Goal: Find specific page/section: Find specific page/section

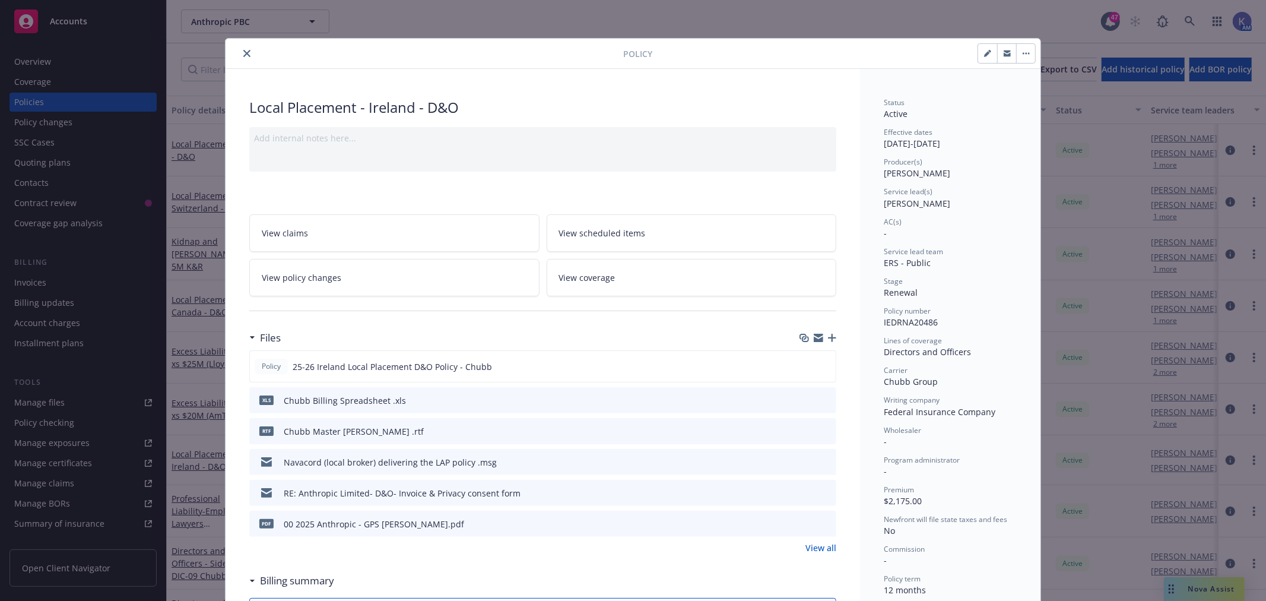
click at [243, 56] on icon "close" at bounding box center [246, 53] width 7 height 7
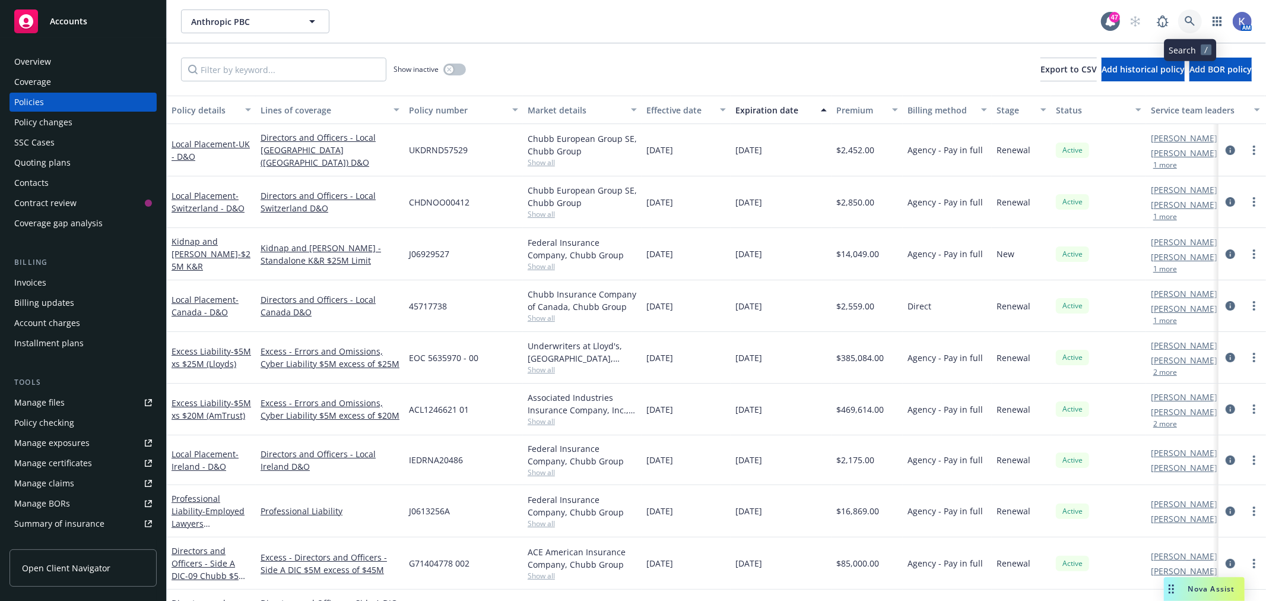
click at [1187, 16] on icon at bounding box center [1190, 21] width 10 height 10
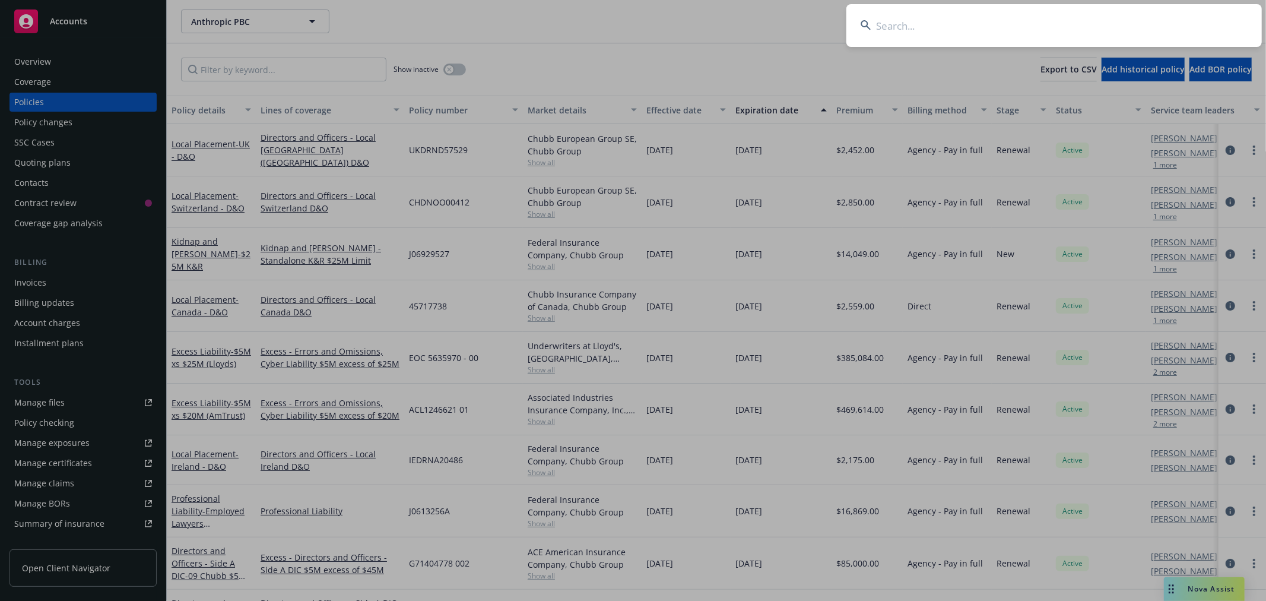
click at [1122, 24] on input at bounding box center [1055, 25] width 416 height 43
type input "Dataiku"
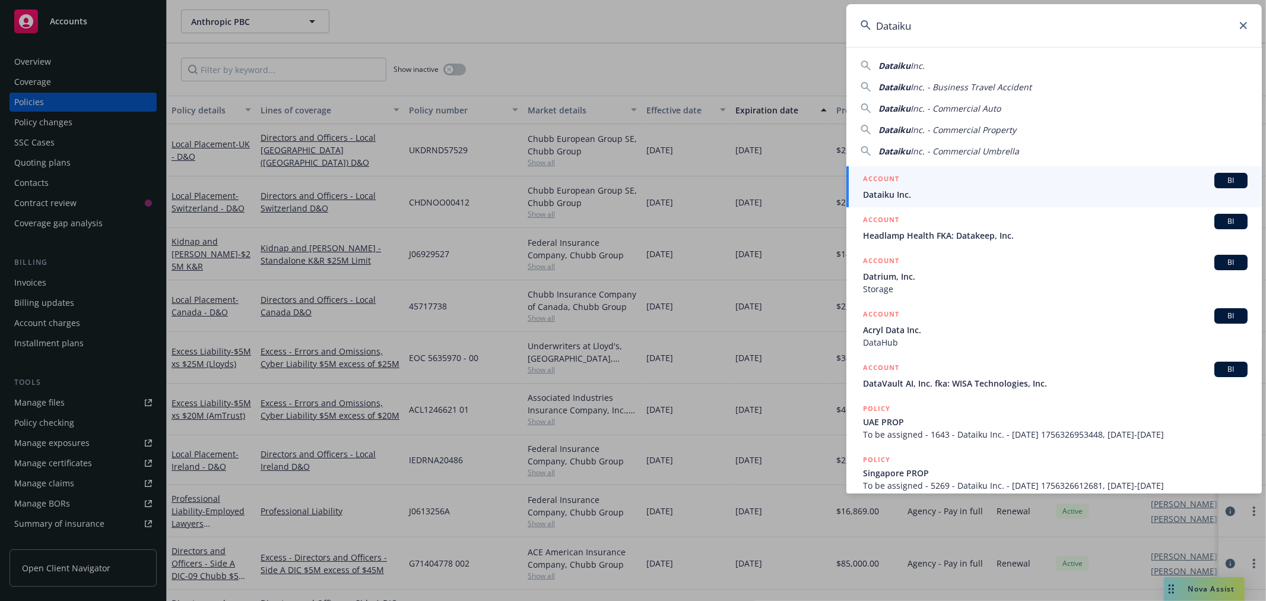
click at [889, 197] on span "Dataiku Inc." at bounding box center [1055, 194] width 385 height 12
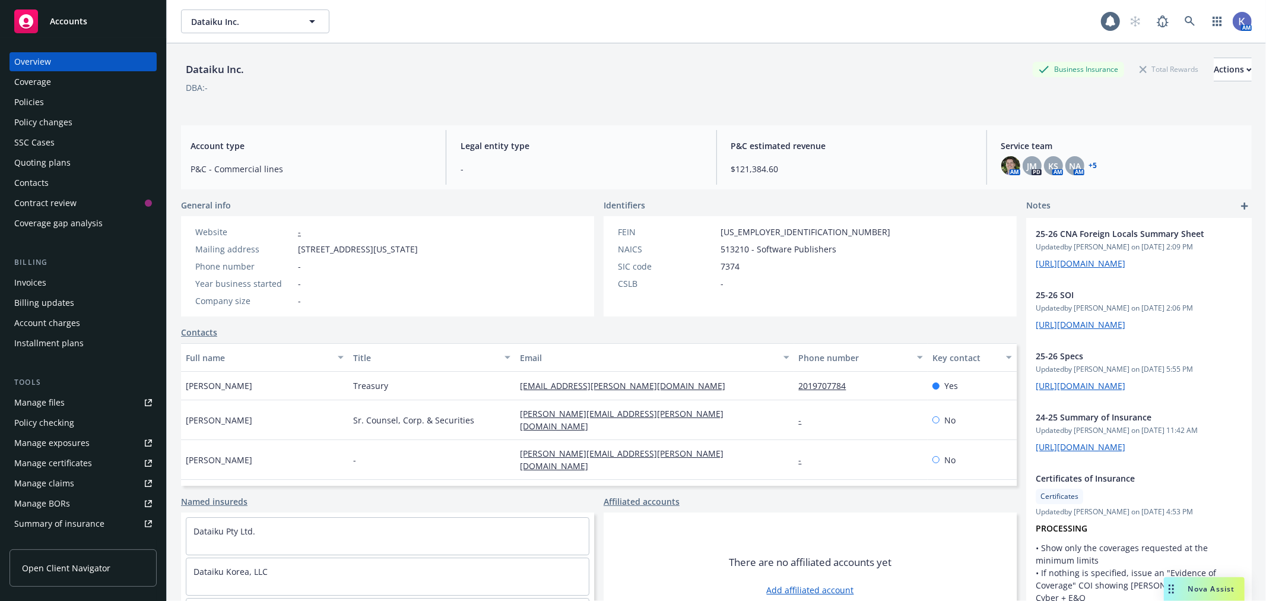
click at [58, 101] on div "Policies" at bounding box center [83, 102] width 138 height 19
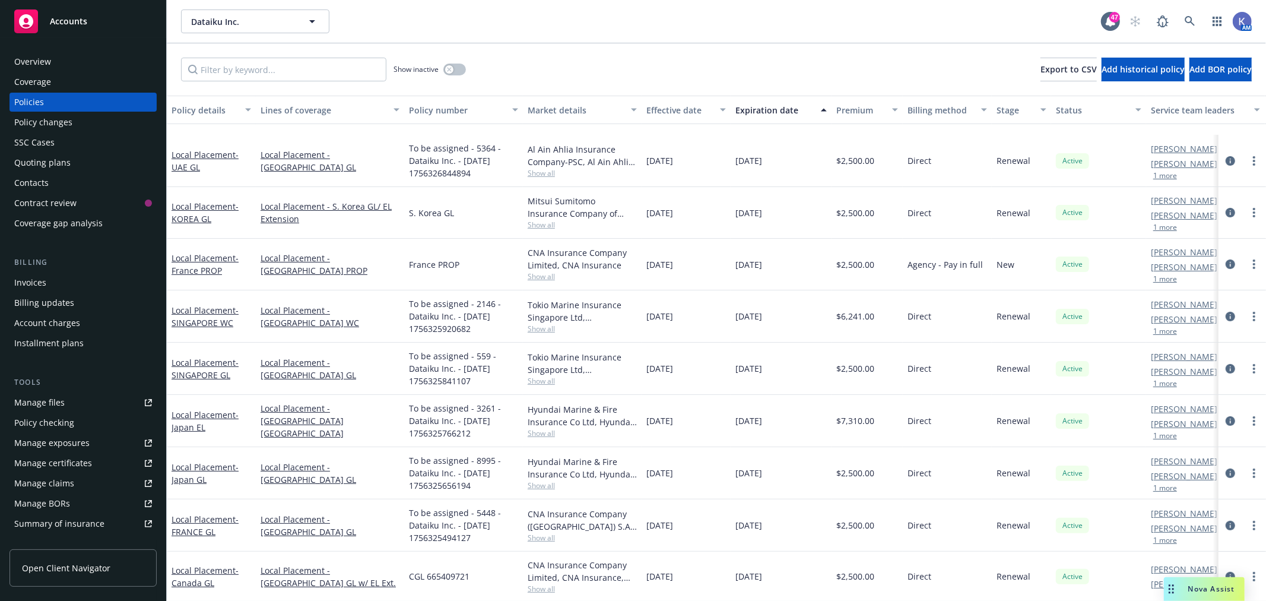
scroll to position [264, 0]
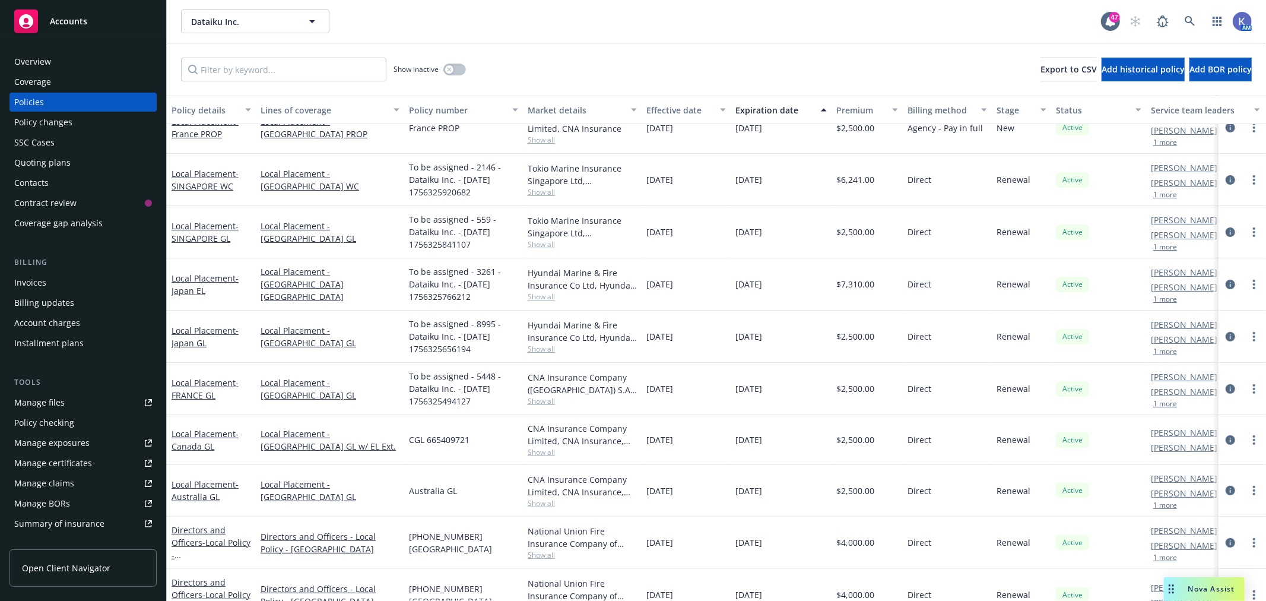
click at [661, 56] on div "Show inactive Export to CSV Add historical policy Add BOR policy" at bounding box center [717, 69] width 1100 height 52
click at [603, 45] on div "Show inactive Export to CSV Add historical policy Add BOR policy" at bounding box center [717, 69] width 1100 height 52
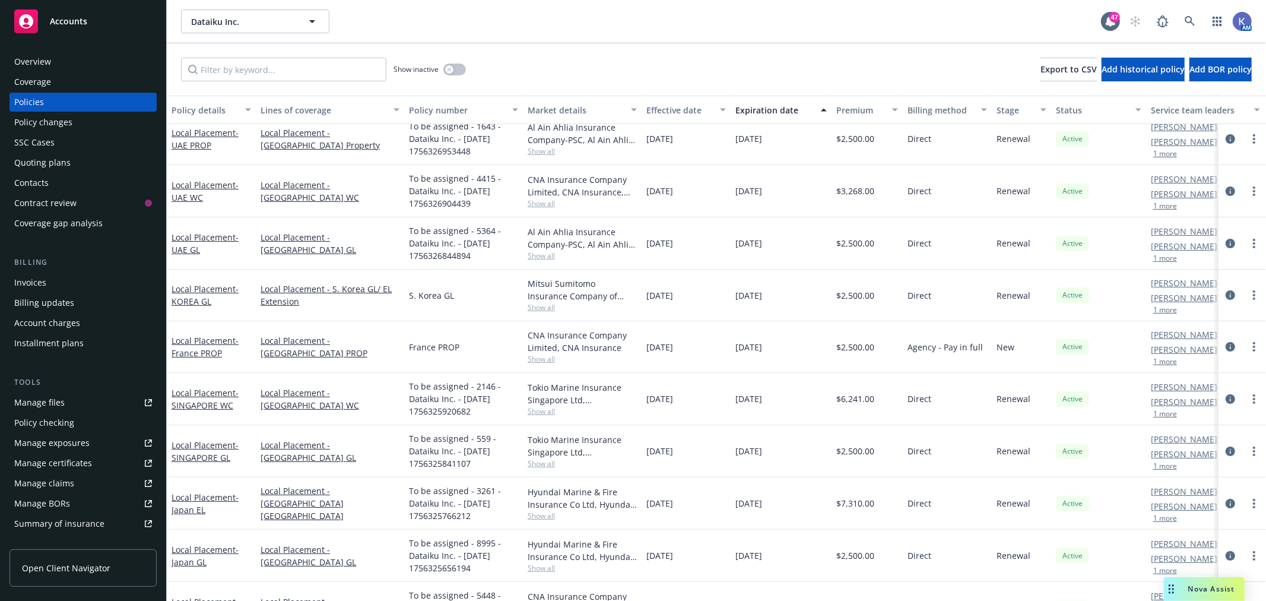
scroll to position [0, 0]
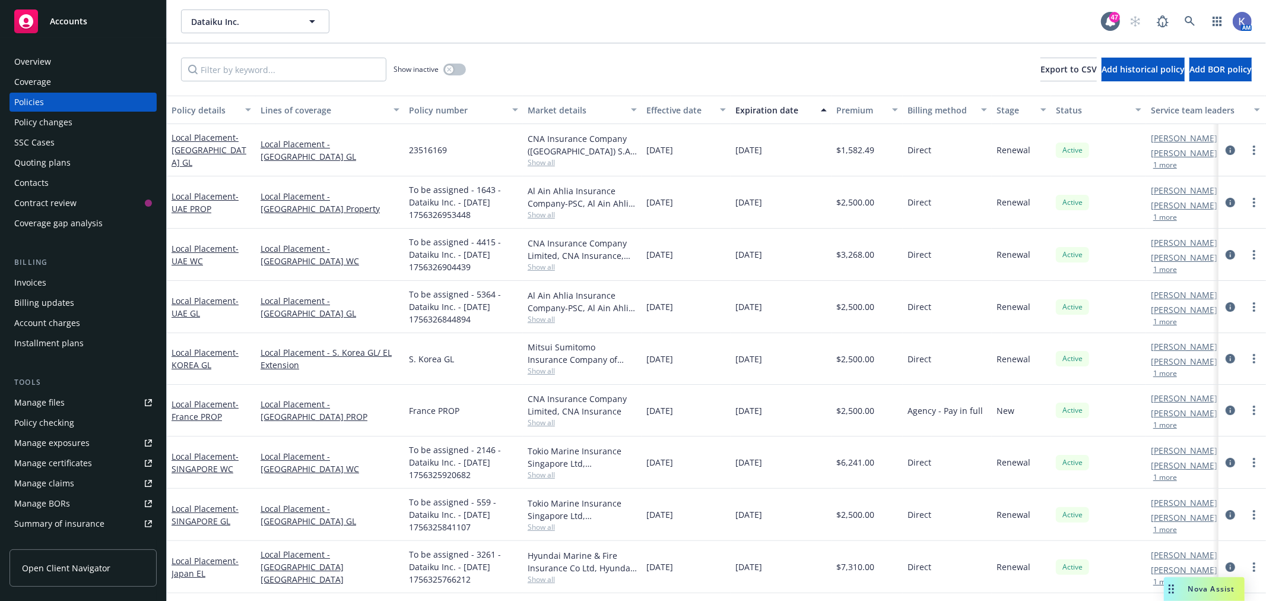
click at [685, 38] on div "Dataiku Inc. Dataiku Inc. 47 AM" at bounding box center [717, 21] width 1100 height 43
click at [1188, 18] on icon at bounding box center [1190, 21] width 11 height 11
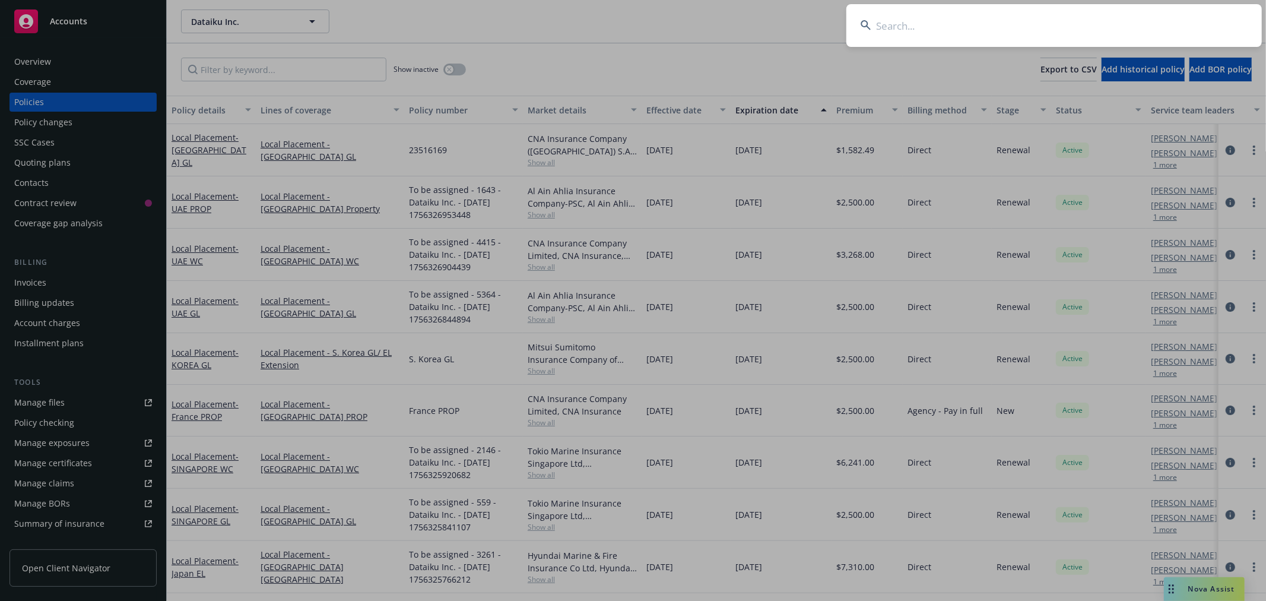
click at [1125, 18] on input at bounding box center [1055, 25] width 416 height 43
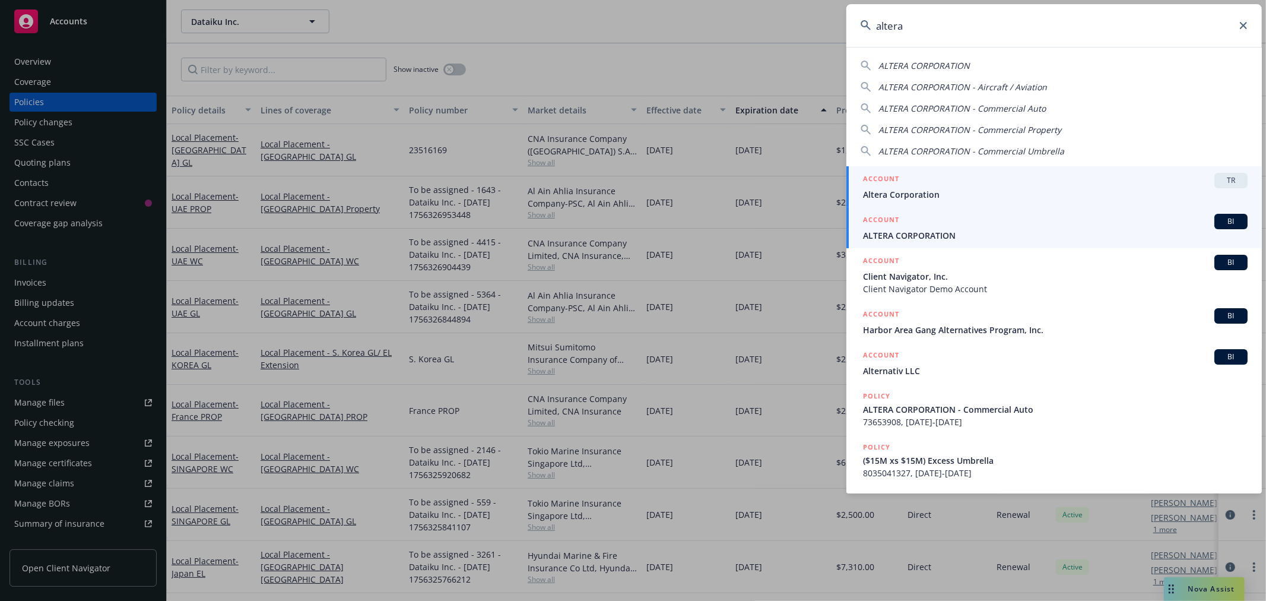
type input "altera"
click at [929, 233] on span "ALTERA CORPORATION" at bounding box center [1055, 235] width 385 height 12
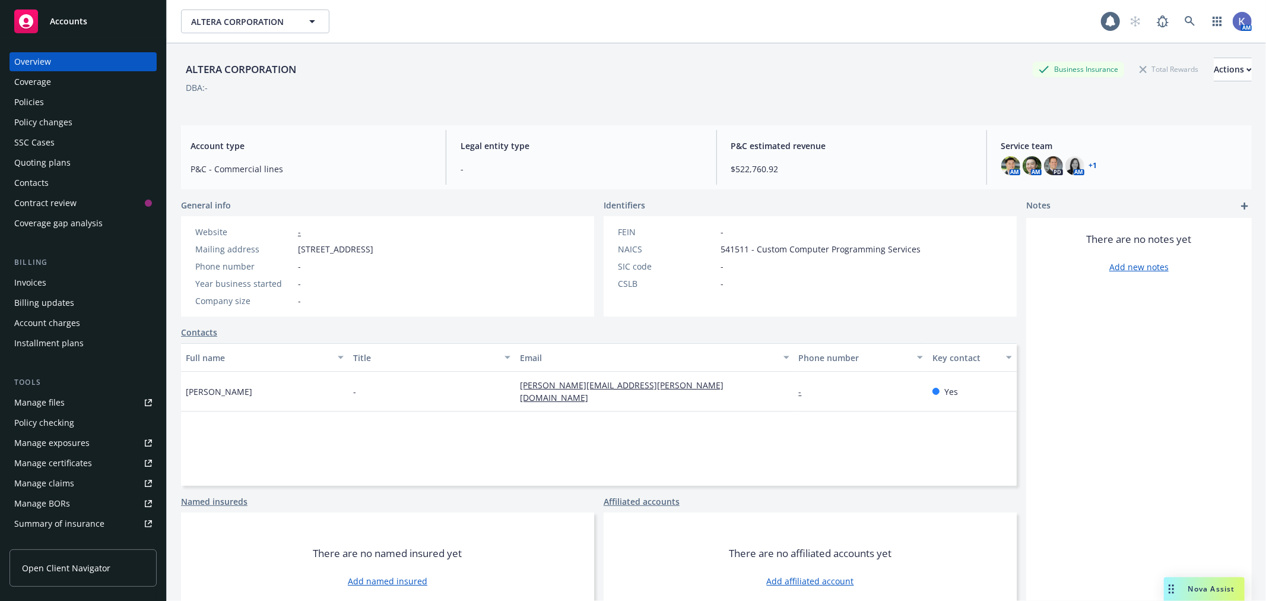
click at [63, 104] on div "Policies" at bounding box center [83, 102] width 138 height 19
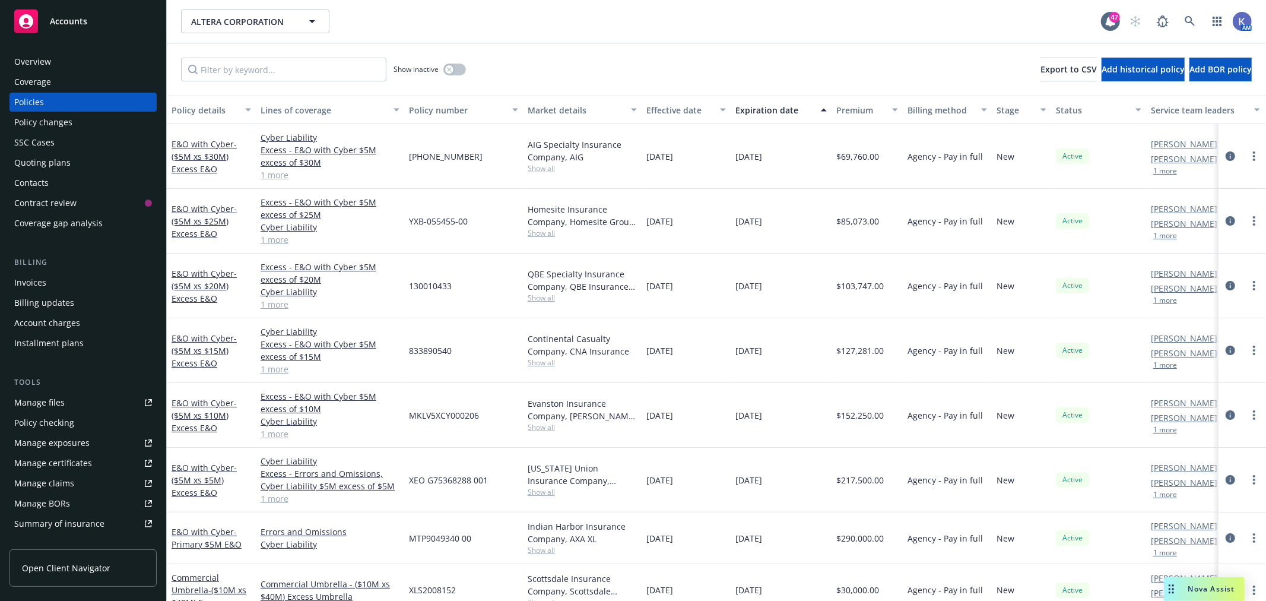
click at [84, 166] on div "Quoting plans" at bounding box center [83, 162] width 138 height 19
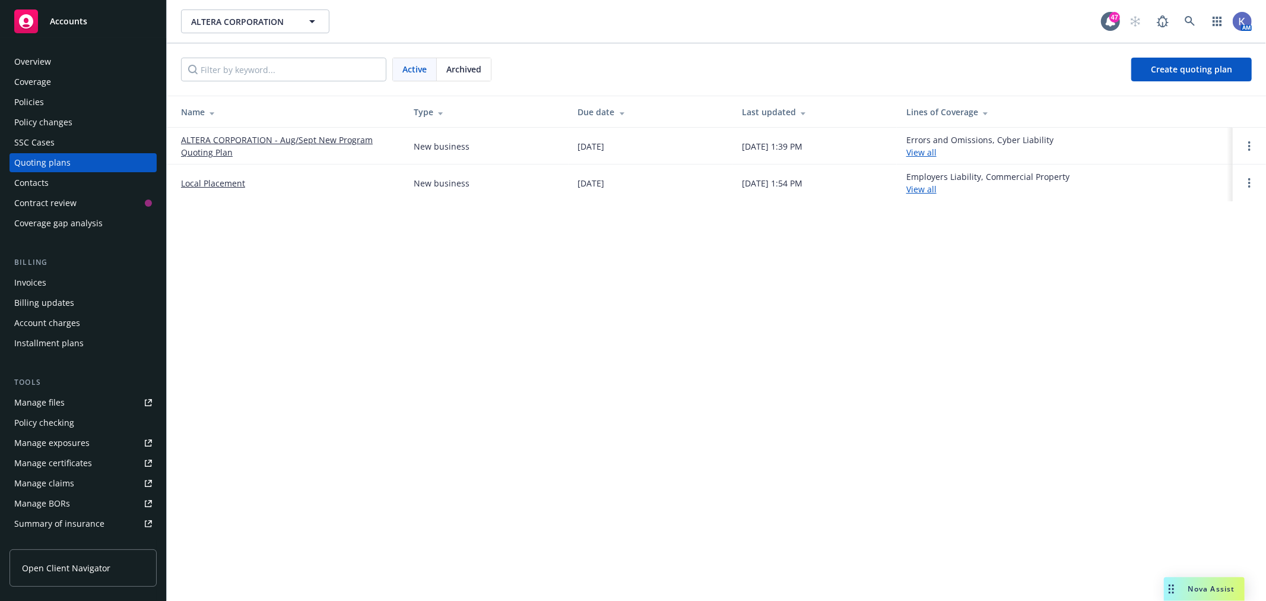
click at [612, 28] on div "ALTERA CORPORATION ALTERA CORPORATION" at bounding box center [641, 21] width 920 height 24
click at [674, 33] on div "ALTERA CORPORATION ALTERA CORPORATION" at bounding box center [641, 21] width 920 height 24
click at [697, 42] on div "ALTERA CORPORATION ALTERA CORPORATION 47 AM" at bounding box center [717, 21] width 1100 height 43
click at [770, 50] on div "Active Archived Create quoting plan" at bounding box center [717, 69] width 1100 height 52
click at [613, 28] on div "ALTERA CORPORATION ALTERA CORPORATION" at bounding box center [641, 21] width 920 height 24
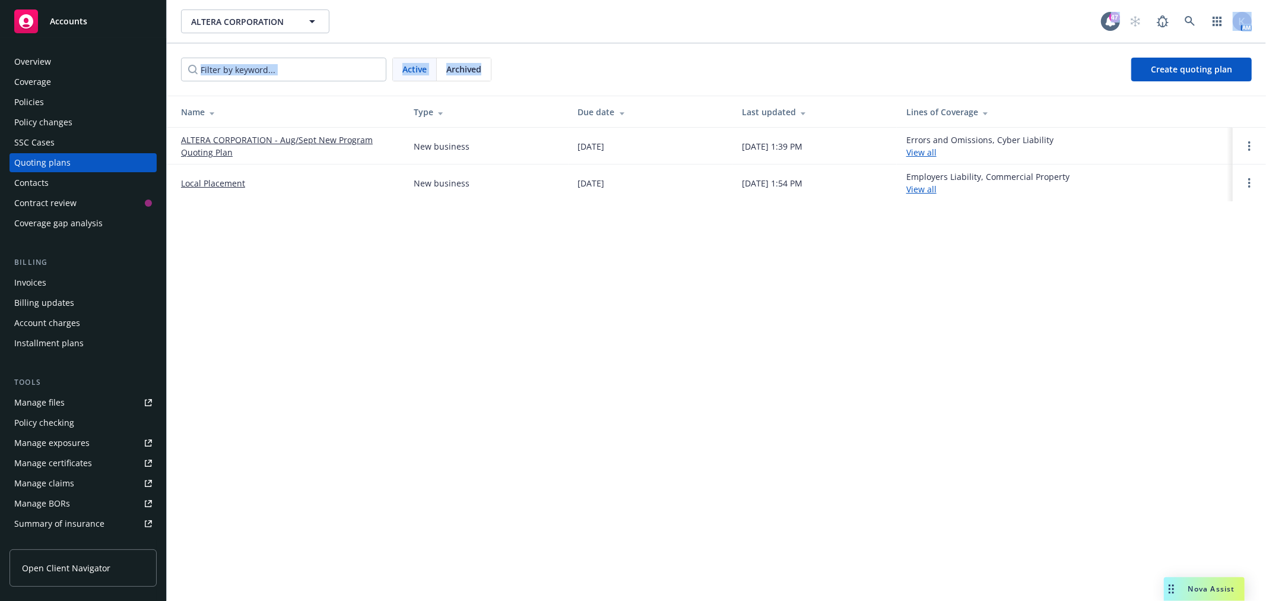
drag, startPoint x: 525, startPoint y: 26, endPoint x: 651, endPoint y: 62, distance: 131.0
click at [651, 62] on div "ALTERA CORPORATION ALTERA CORPORATION 47 AM Active Archived Create quoting plan…" at bounding box center [717, 300] width 1100 height 601
click at [720, 45] on div "Active Archived Create quoting plan" at bounding box center [717, 69] width 1100 height 52
click at [620, 49] on div "Active Archived Create quoting plan" at bounding box center [717, 69] width 1100 height 52
click at [680, 46] on div "Active Archived Create quoting plan" at bounding box center [717, 69] width 1100 height 52
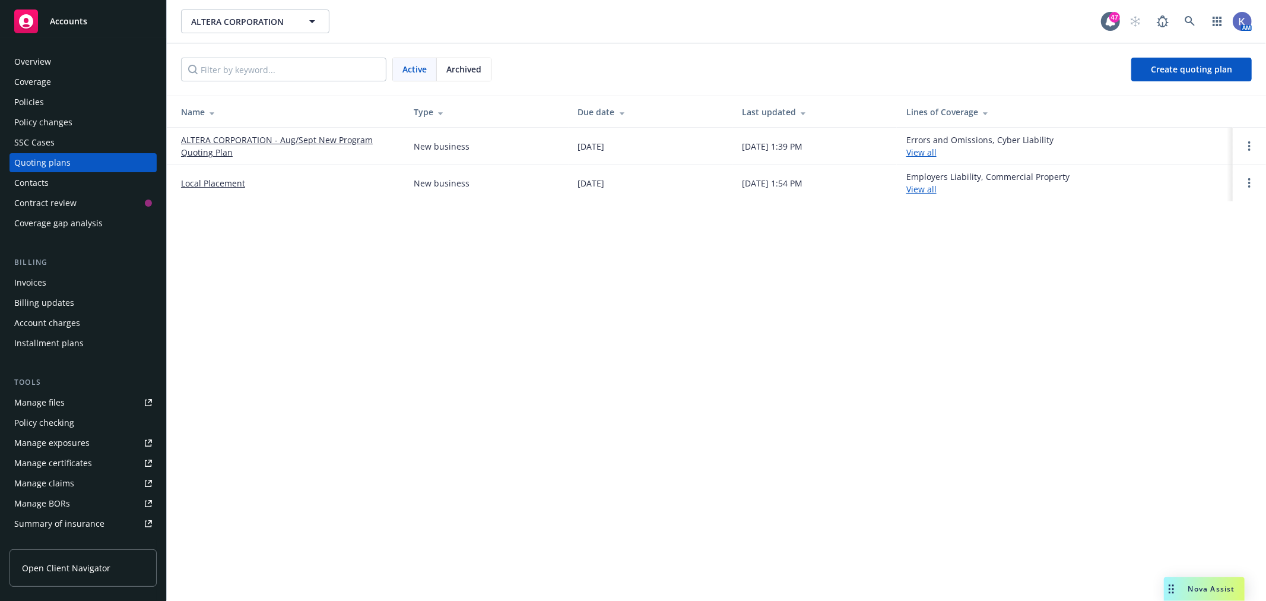
click at [736, 38] on div "ALTERA CORPORATION ALTERA CORPORATION 47 AM" at bounding box center [717, 21] width 1100 height 43
click at [753, 44] on div "Active Archived Create quoting plan" at bounding box center [717, 69] width 1100 height 52
click at [614, 45] on div "Active Archived Create quoting plan" at bounding box center [717, 69] width 1100 height 52
click at [690, 65] on div "Active Archived Create quoting plan" at bounding box center [716, 70] width 1071 height 24
click at [649, 55] on div "Active Archived Create quoting plan" at bounding box center [717, 69] width 1100 height 52
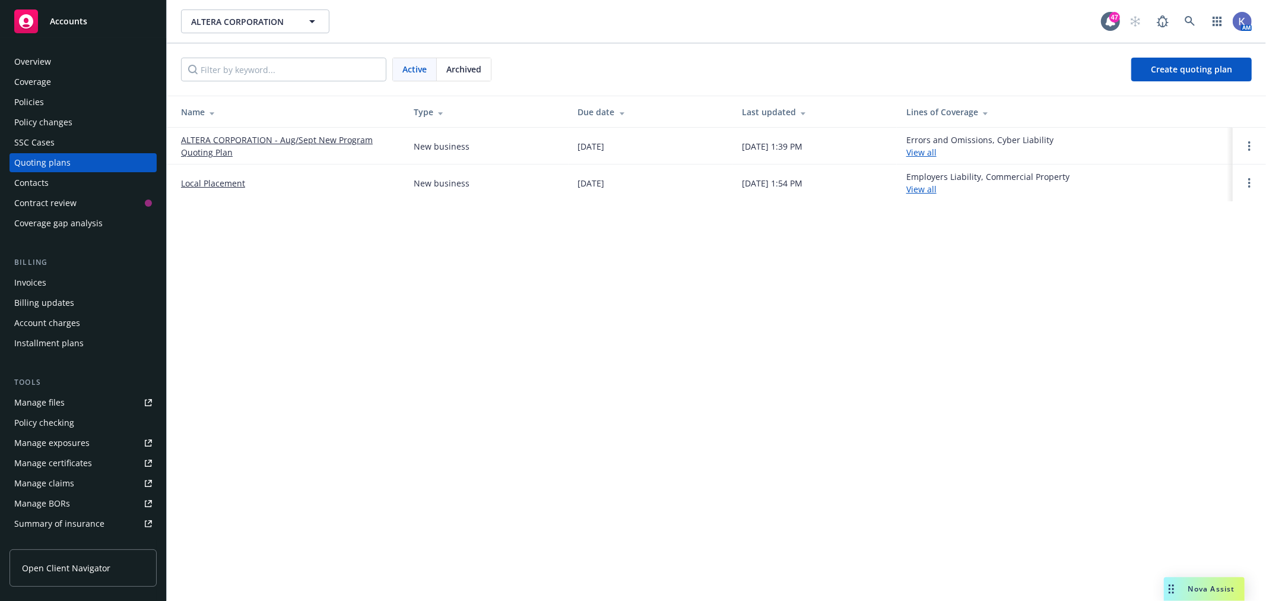
click at [688, 58] on div "Active Archived Create quoting plan" at bounding box center [716, 70] width 1071 height 24
click at [59, 104] on div "Policies" at bounding box center [83, 102] width 138 height 19
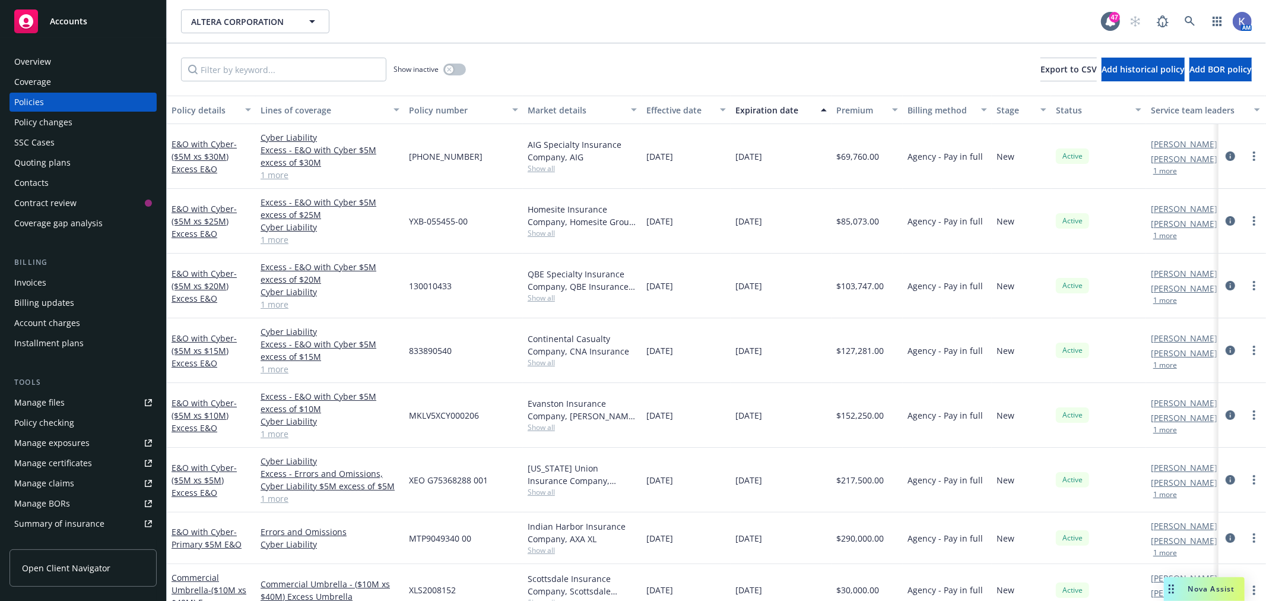
click at [1170, 170] on button "1 more" at bounding box center [1166, 170] width 24 height 7
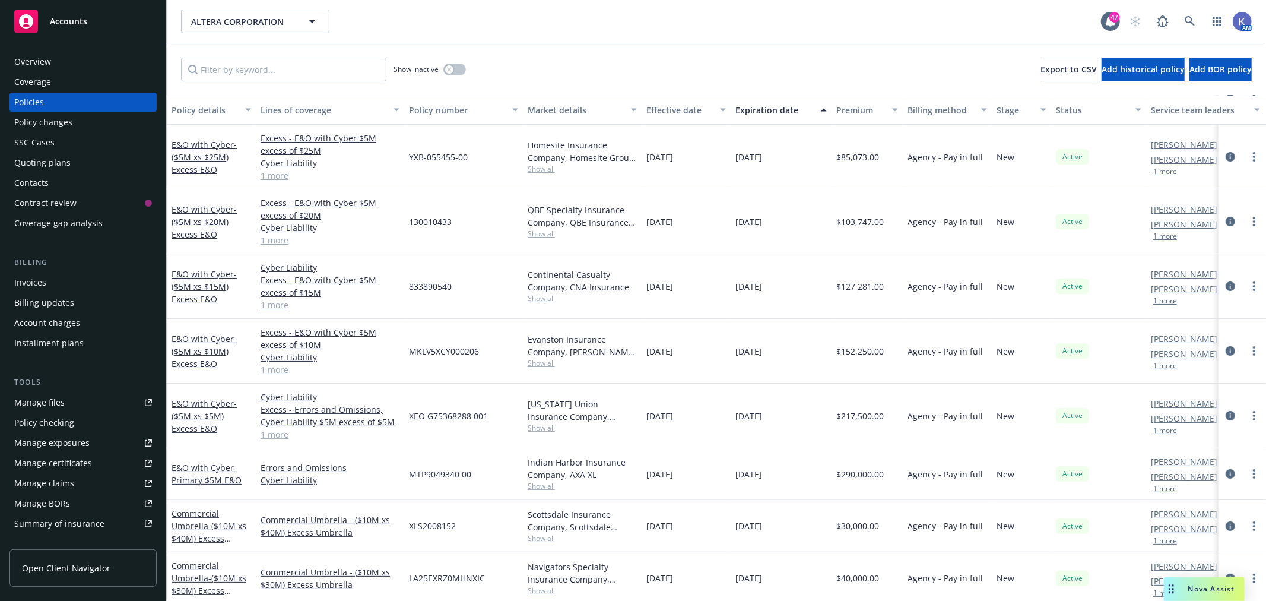
click at [1164, 432] on button "1 more" at bounding box center [1166, 430] width 24 height 7
click at [30, 103] on div "Policies" at bounding box center [29, 102] width 30 height 19
click at [670, 62] on div "Show inactive Export to CSV Add historical policy Add BOR policy" at bounding box center [717, 69] width 1100 height 52
click at [686, 48] on div "Show inactive Export to CSV Add historical policy Add BOR policy" at bounding box center [717, 69] width 1100 height 52
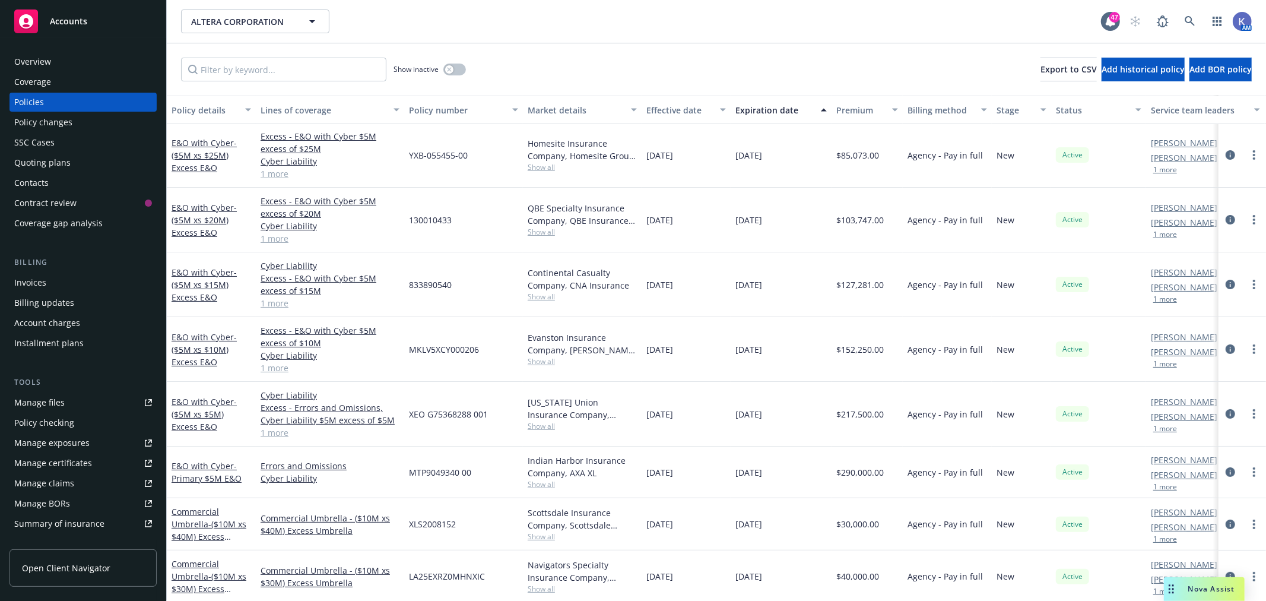
click at [64, 156] on div "Quoting plans" at bounding box center [42, 162] width 56 height 19
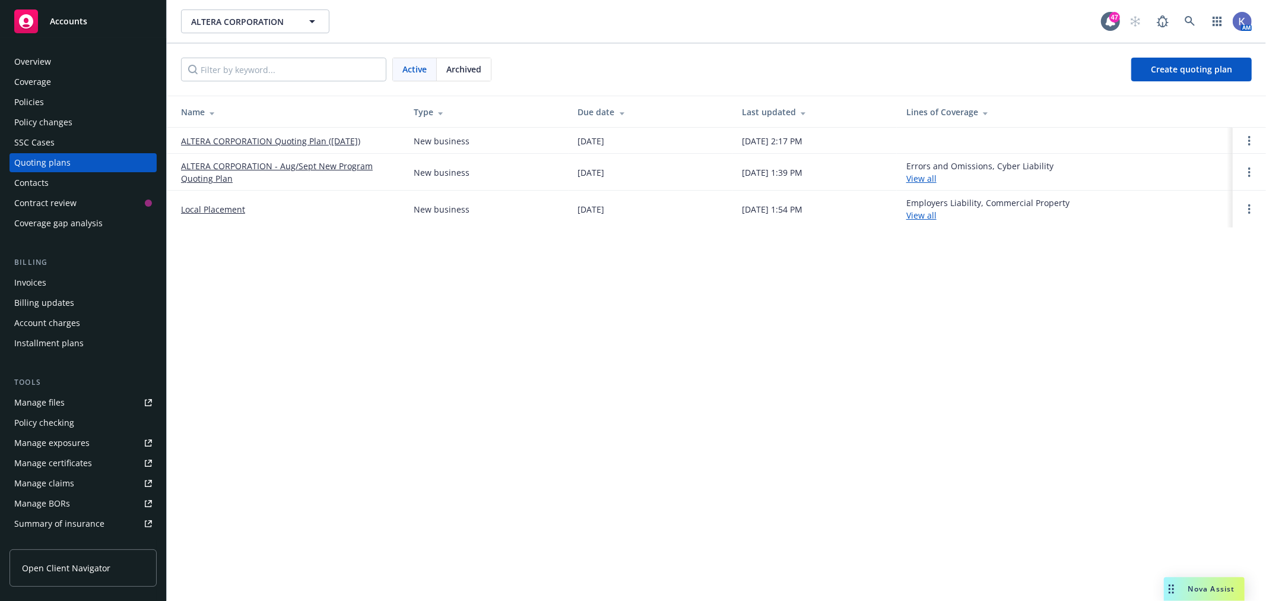
click at [671, 65] on div "Active Archived Create quoting plan" at bounding box center [716, 70] width 1071 height 24
click at [685, 40] on div "ALTERA CORPORATION ALTERA CORPORATION 47 AM" at bounding box center [717, 21] width 1100 height 43
click at [675, 40] on div "ALTERA CORPORATION ALTERA CORPORATION 47 AM" at bounding box center [717, 21] width 1100 height 43
click at [619, 45] on div "Active Archived Create quoting plan" at bounding box center [717, 69] width 1100 height 52
click at [623, 45] on div "Active Archived Create quoting plan" at bounding box center [717, 69] width 1100 height 52
